Goal: Task Accomplishment & Management: Use online tool/utility

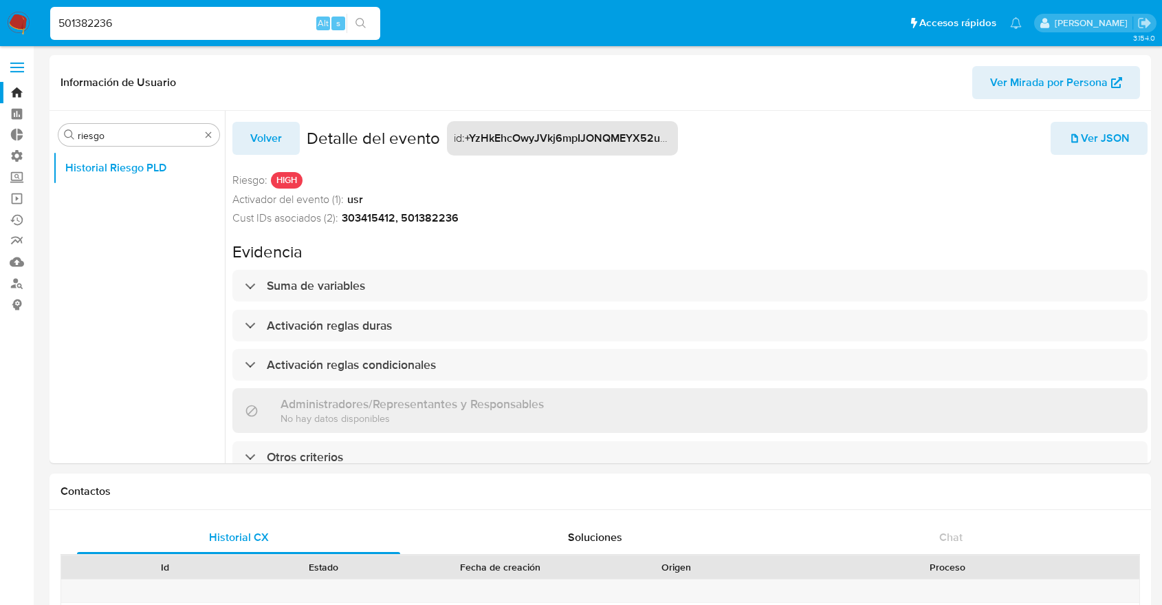
select select "10"
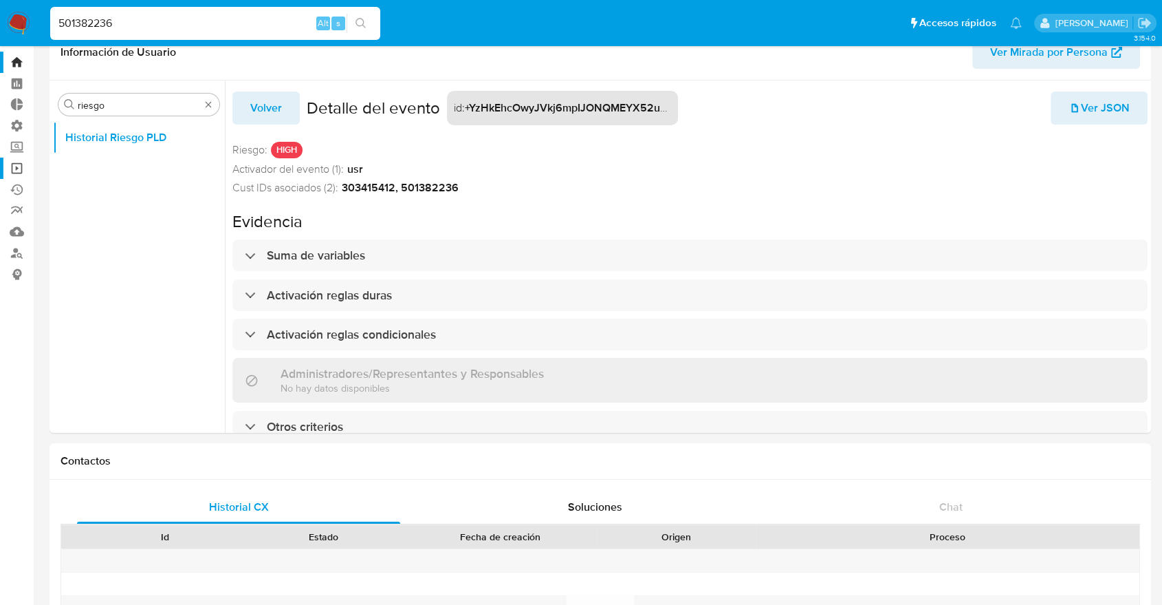
click at [21, 169] on link "Operaciones masivas" at bounding box center [82, 168] width 164 height 21
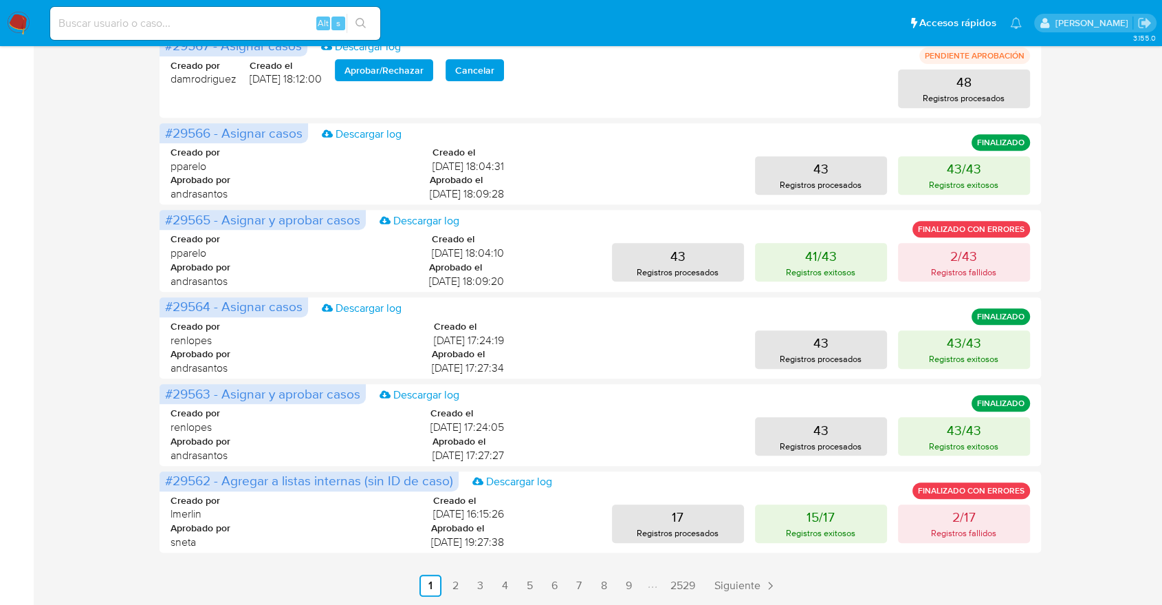
scroll to position [569, 0]
click at [451, 576] on link "2" at bounding box center [455, 585] width 22 height 22
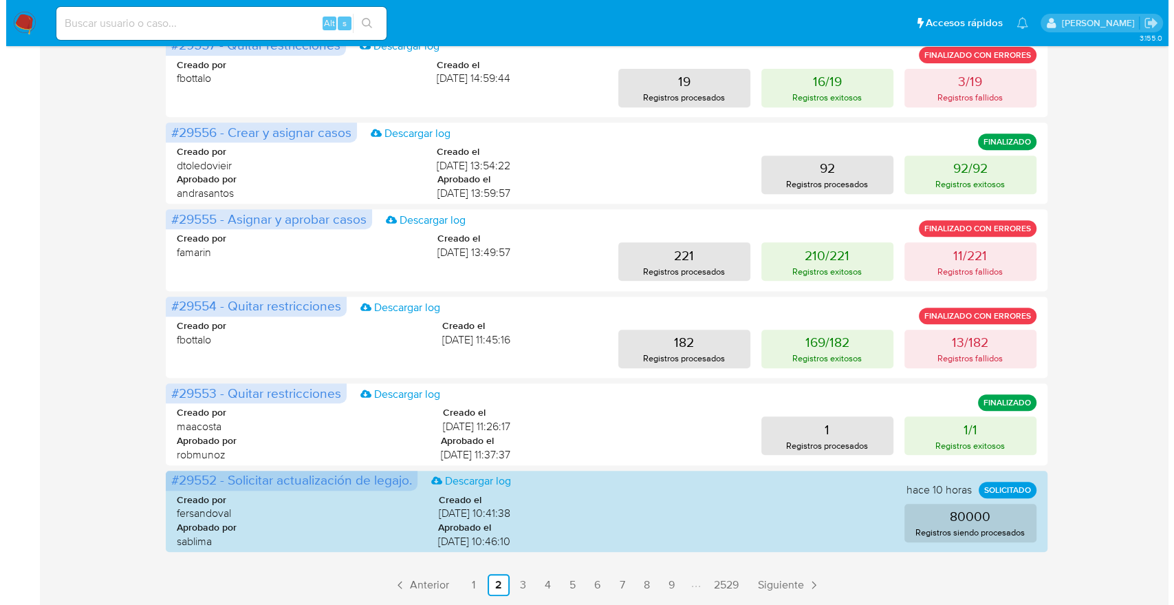
scroll to position [0, 0]
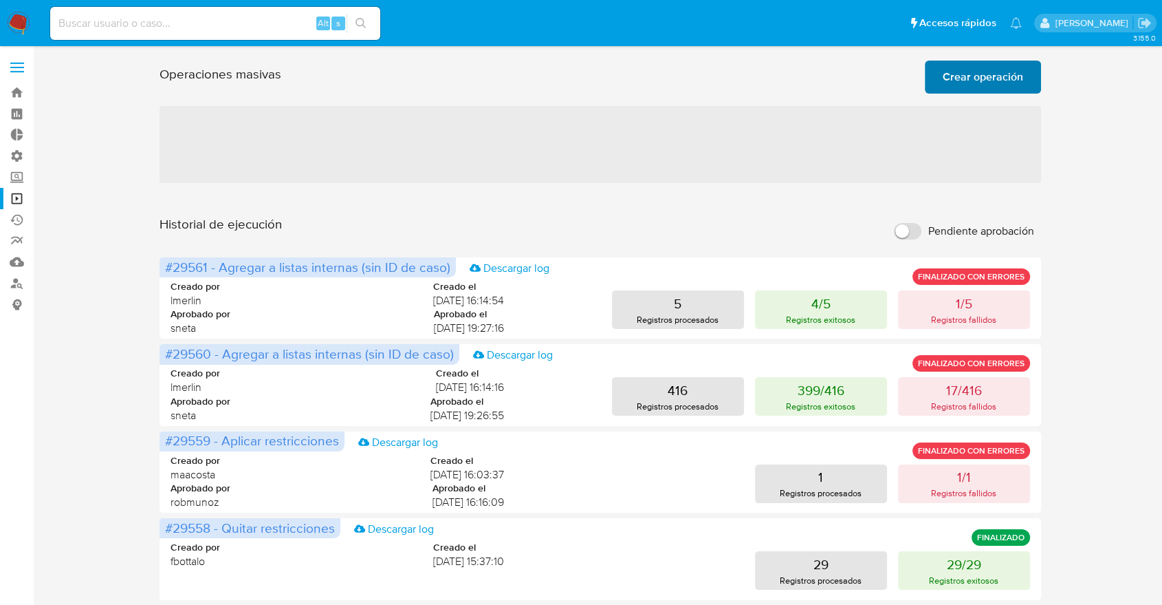
click at [935, 87] on button "Crear operación" at bounding box center [983, 77] width 116 height 33
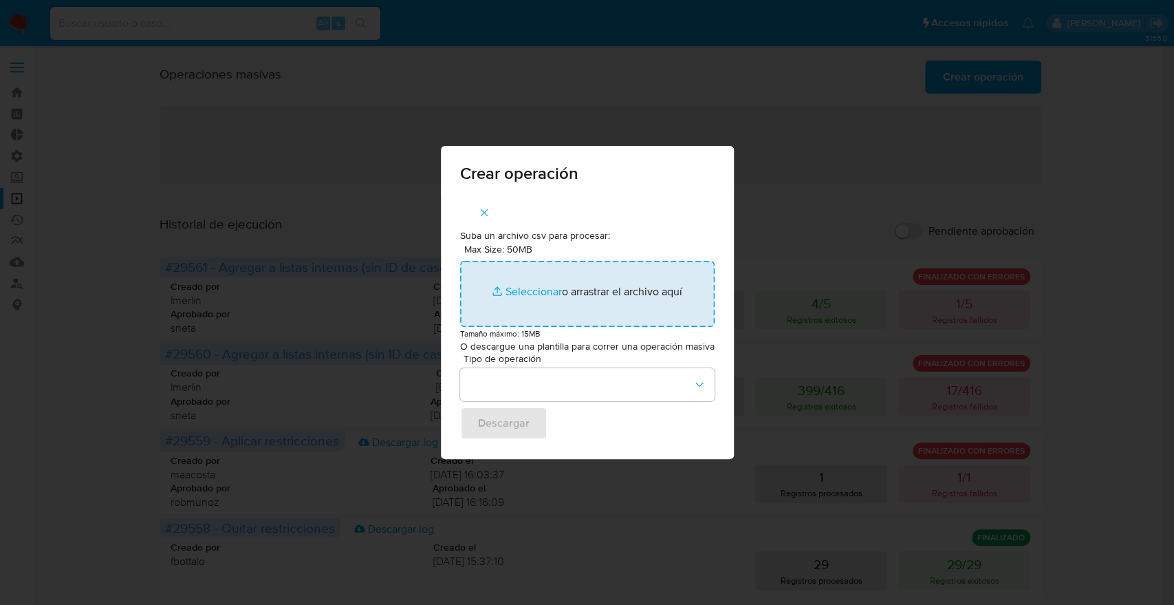
click at [538, 290] on input "Max Size: 50MB Seleccionar archivos" at bounding box center [587, 294] width 254 height 66
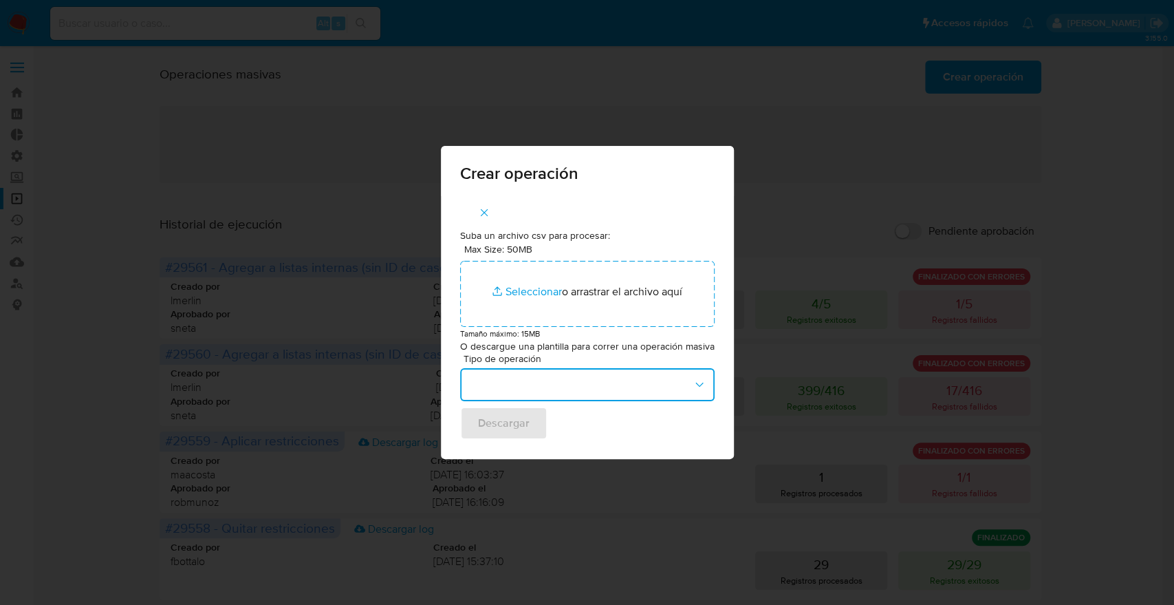
click at [586, 384] on button "button" at bounding box center [587, 384] width 254 height 33
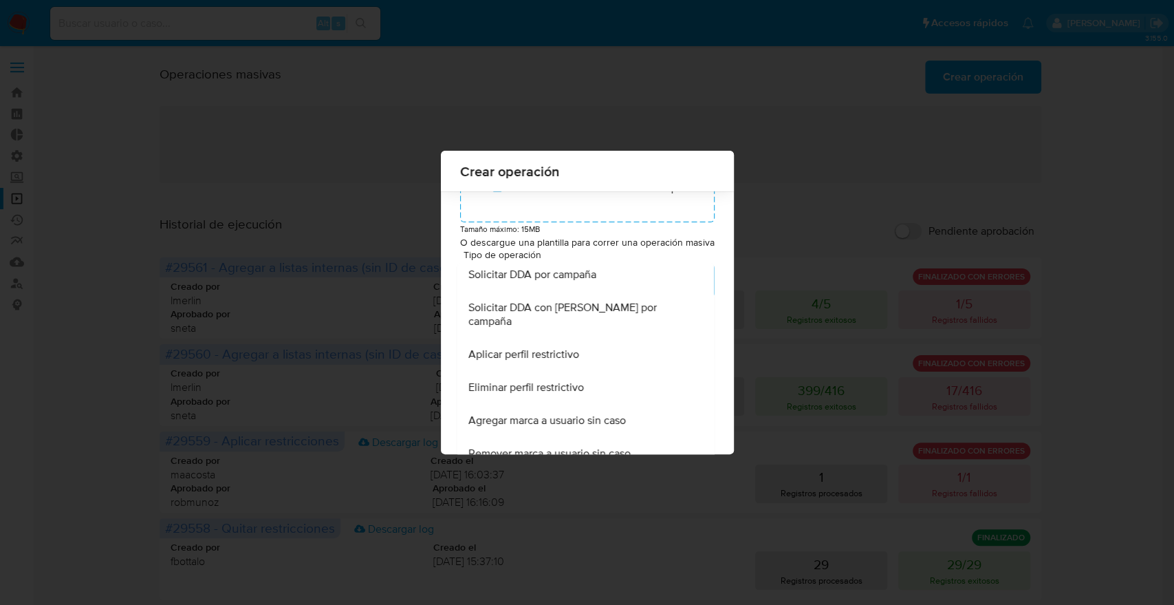
scroll to position [114, 0]
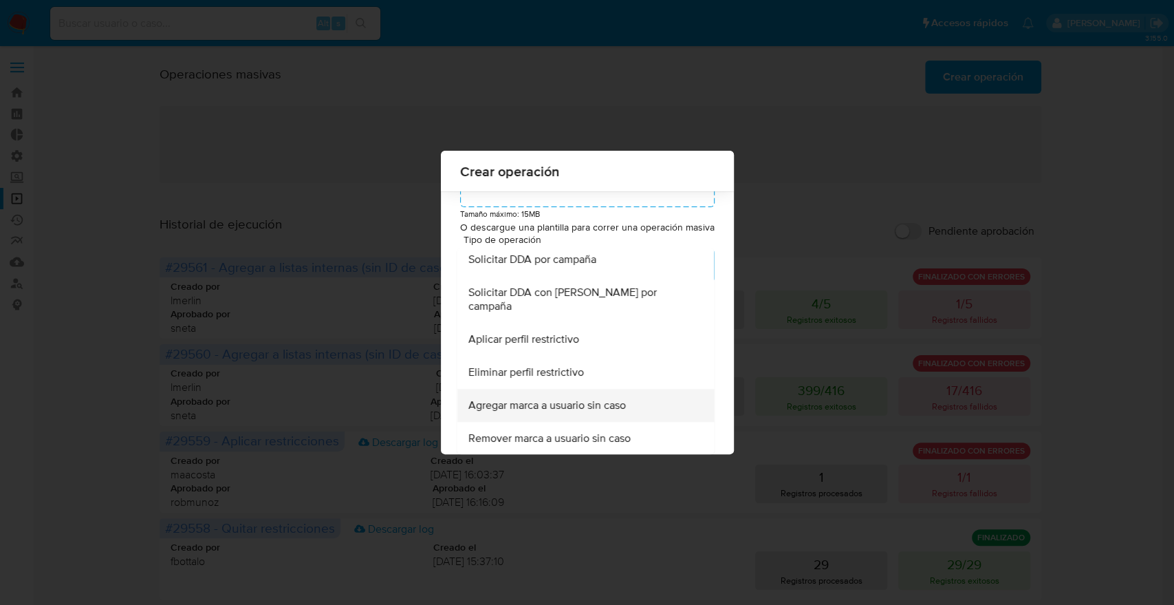
click at [563, 404] on span "Agregar marca a usuario sin caso" at bounding box center [547, 405] width 158 height 14
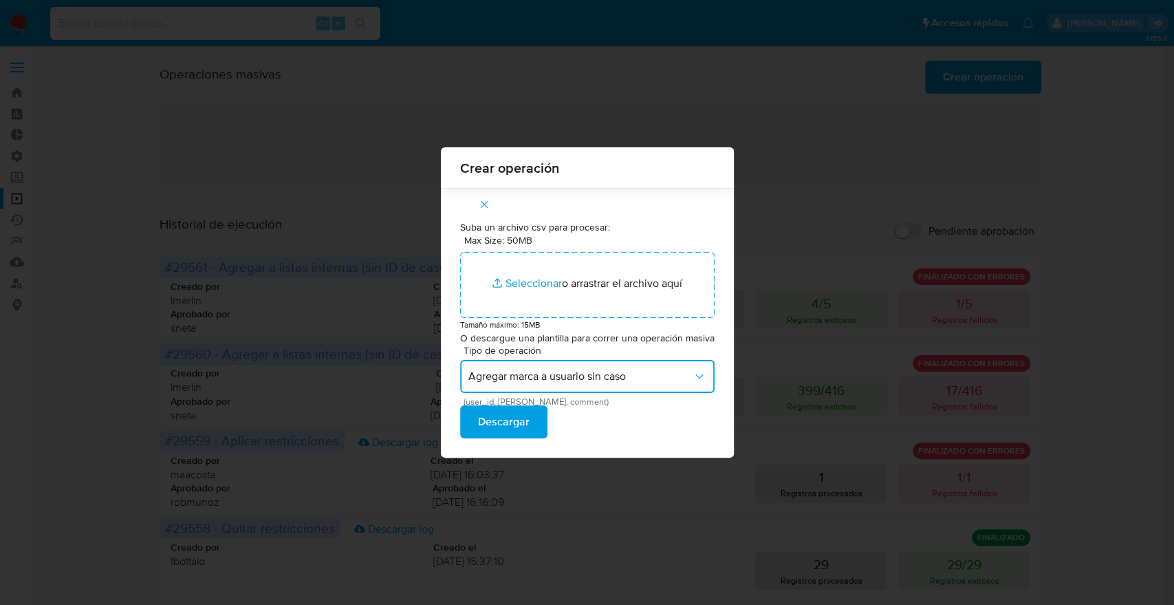
scroll to position [0, 0]
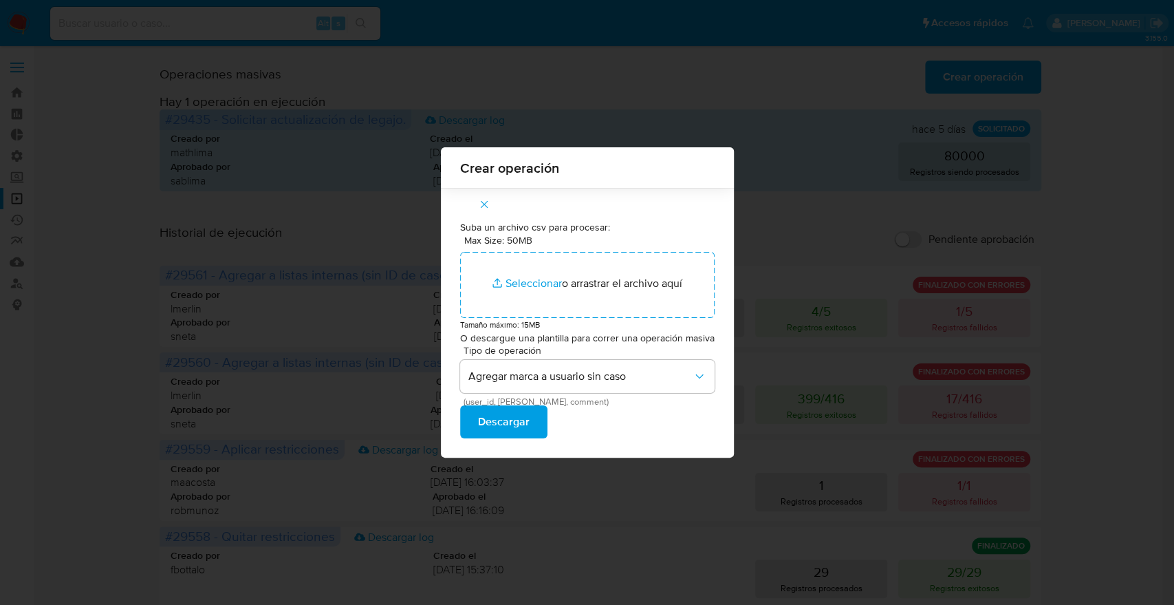
click at [312, 276] on div "Crear operación Suba un archivo csv para procesar: Max Size: 50MB Seleccionar a…" at bounding box center [587, 302] width 1174 height 605
click at [584, 345] on p "O descargue una plantilla para correr una operación masiva" at bounding box center [587, 339] width 254 height 14
click at [481, 193] on span "button" at bounding box center [484, 204] width 12 height 30
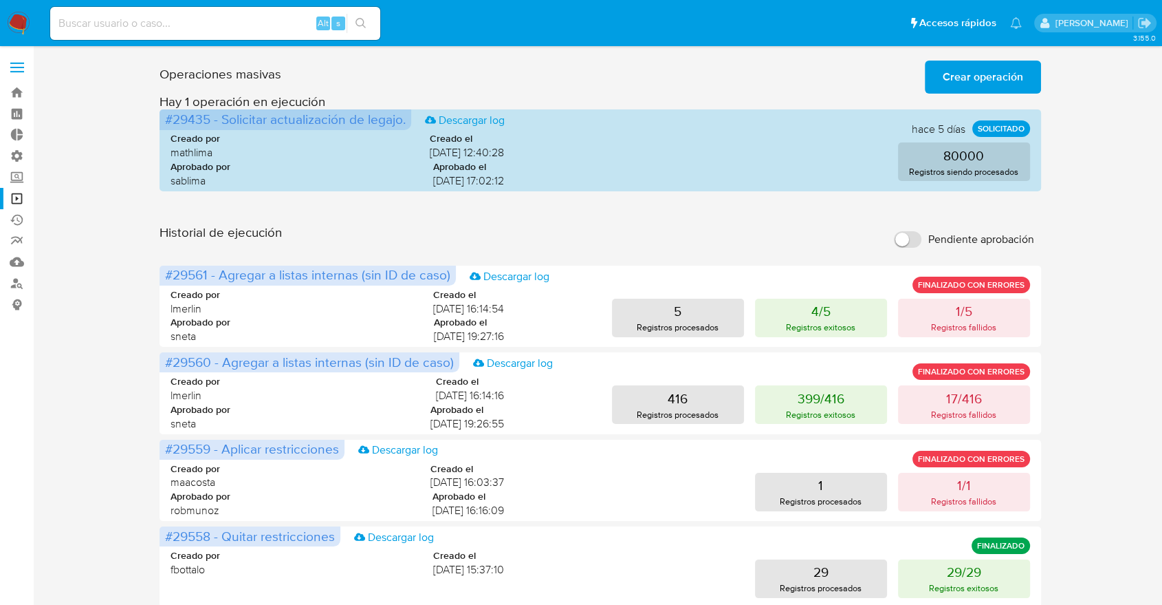
click at [985, 80] on span "Crear operación" at bounding box center [983, 77] width 80 height 30
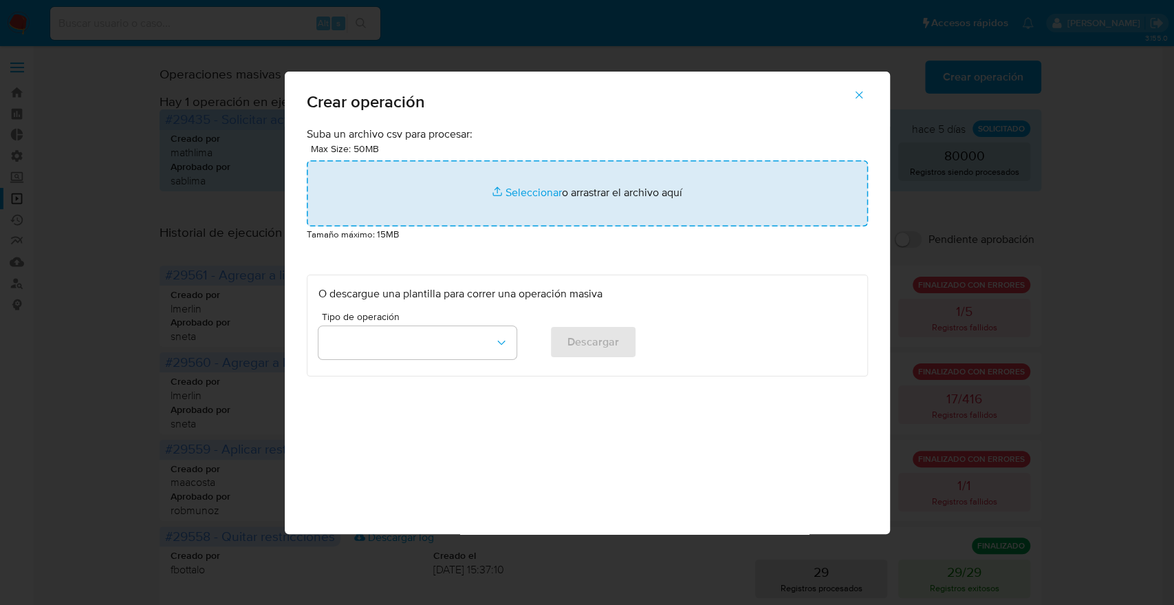
click at [547, 195] on input "file" at bounding box center [587, 193] width 561 height 66
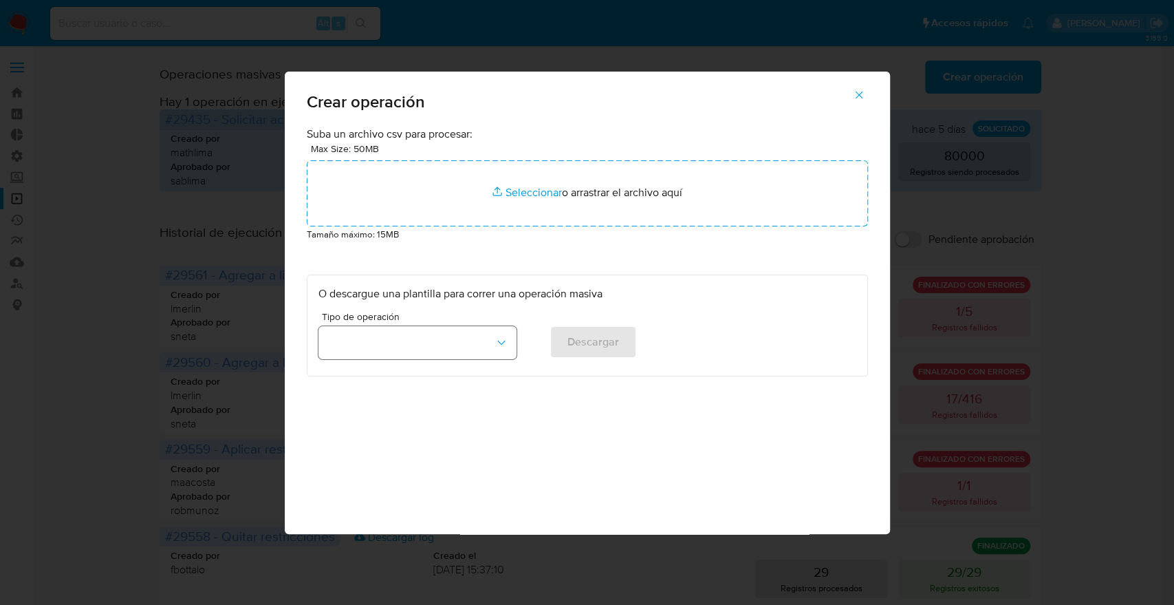
click at [464, 340] on button "button" at bounding box center [417, 342] width 198 height 33
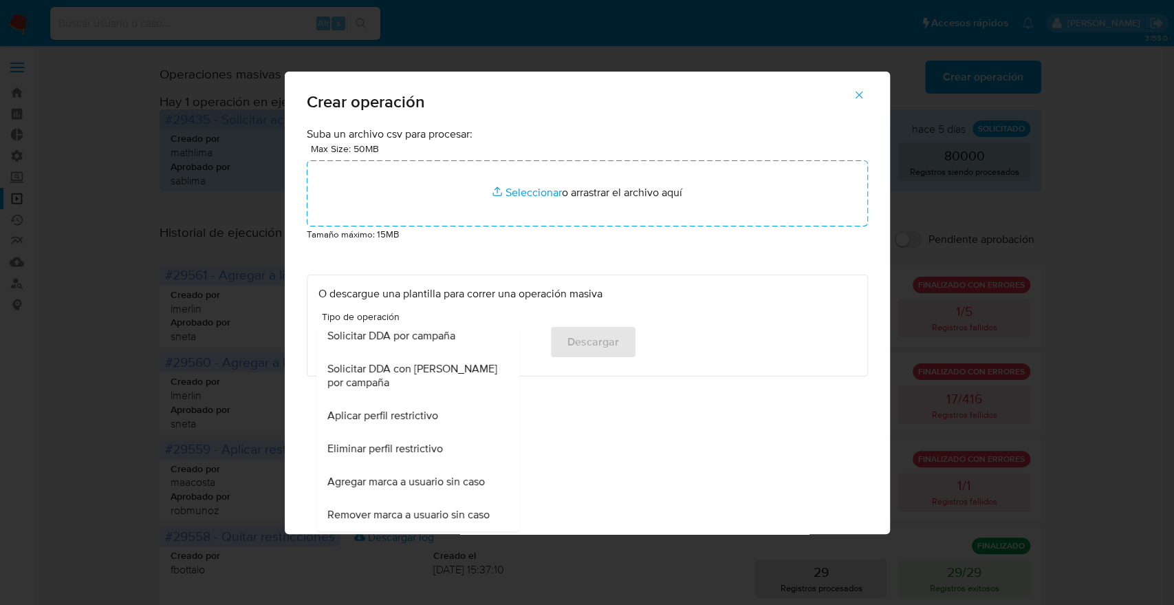
scroll to position [847, 0]
click at [429, 475] on span "Agregar marca a usuario sin caso" at bounding box center [406, 482] width 158 height 14
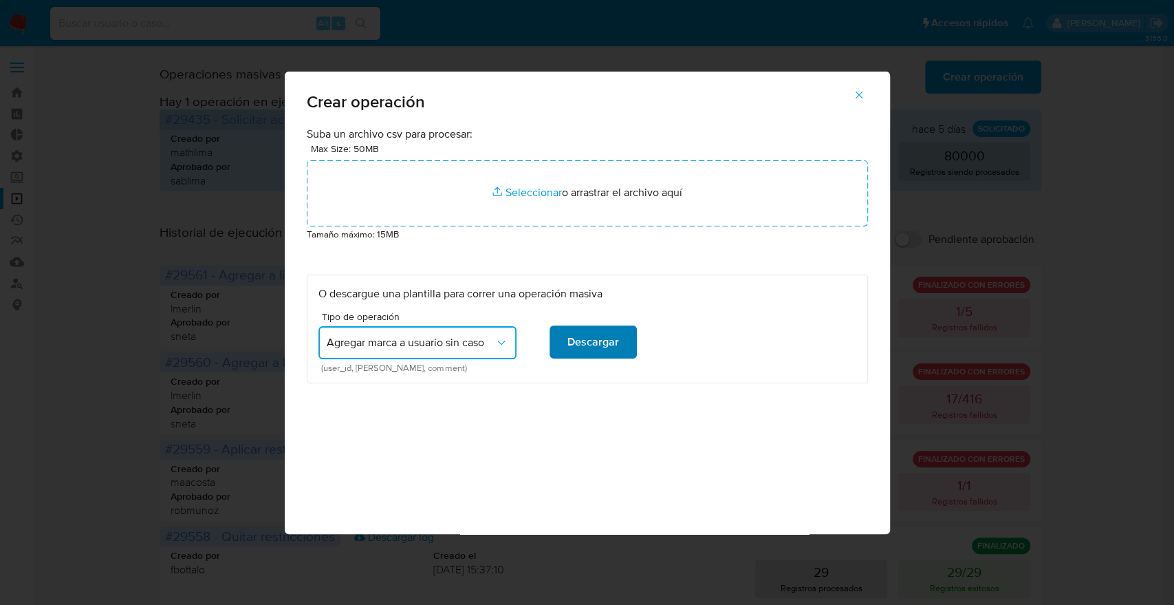
click at [570, 338] on span "Descargar" at bounding box center [593, 342] width 52 height 30
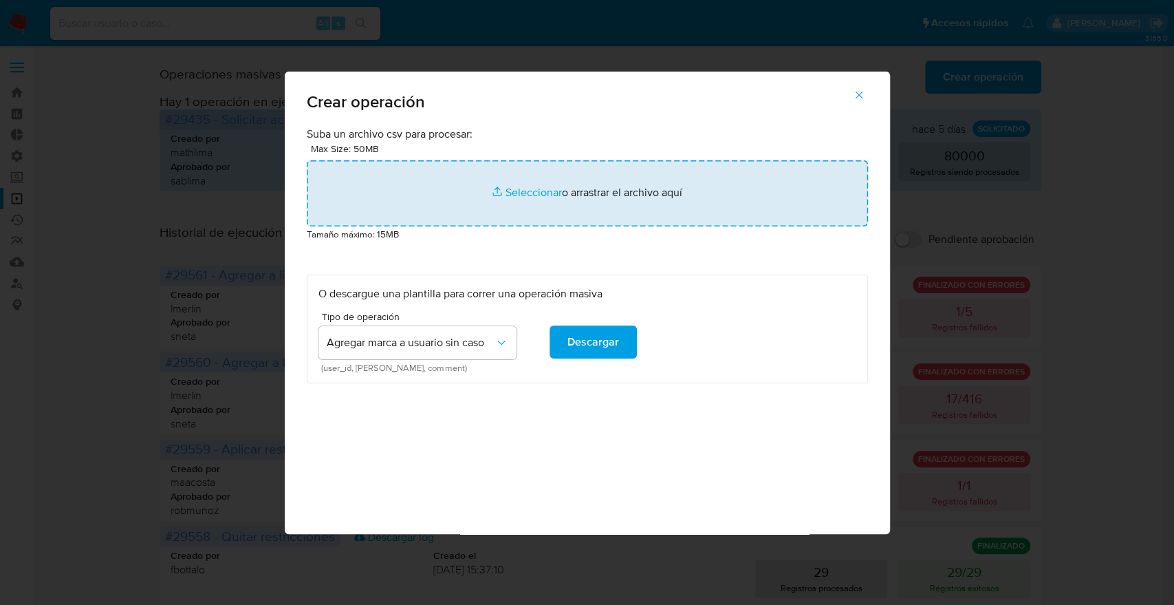
click at [536, 190] on input "file" at bounding box center [587, 193] width 561 height 66
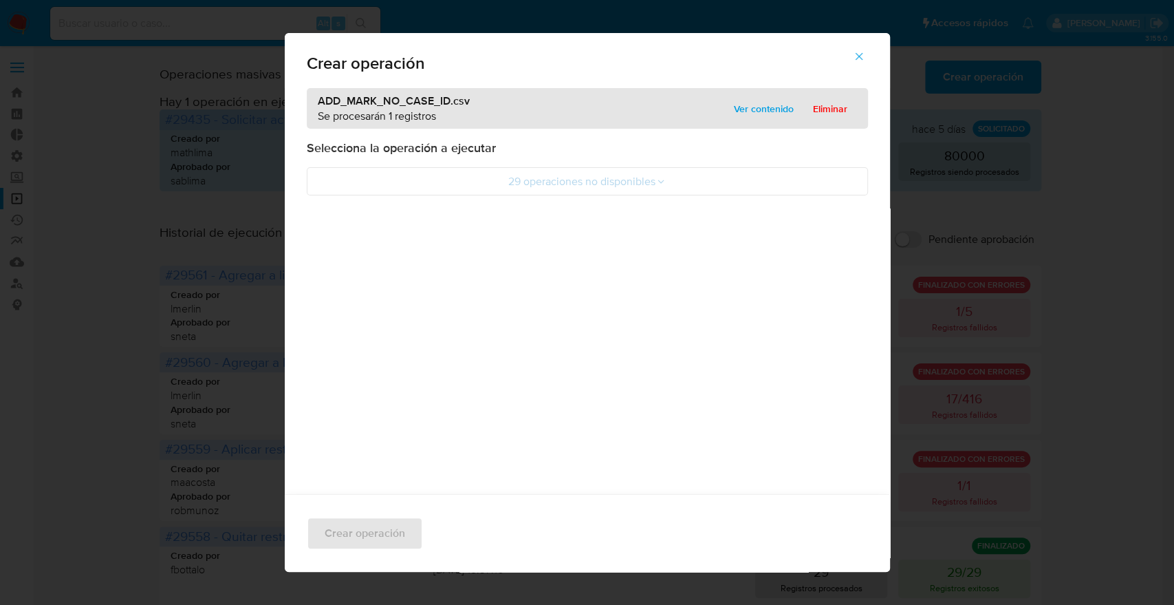
click at [770, 109] on span "Ver contenido" at bounding box center [764, 108] width 60 height 19
